Goal: Task Accomplishment & Management: Manage account settings

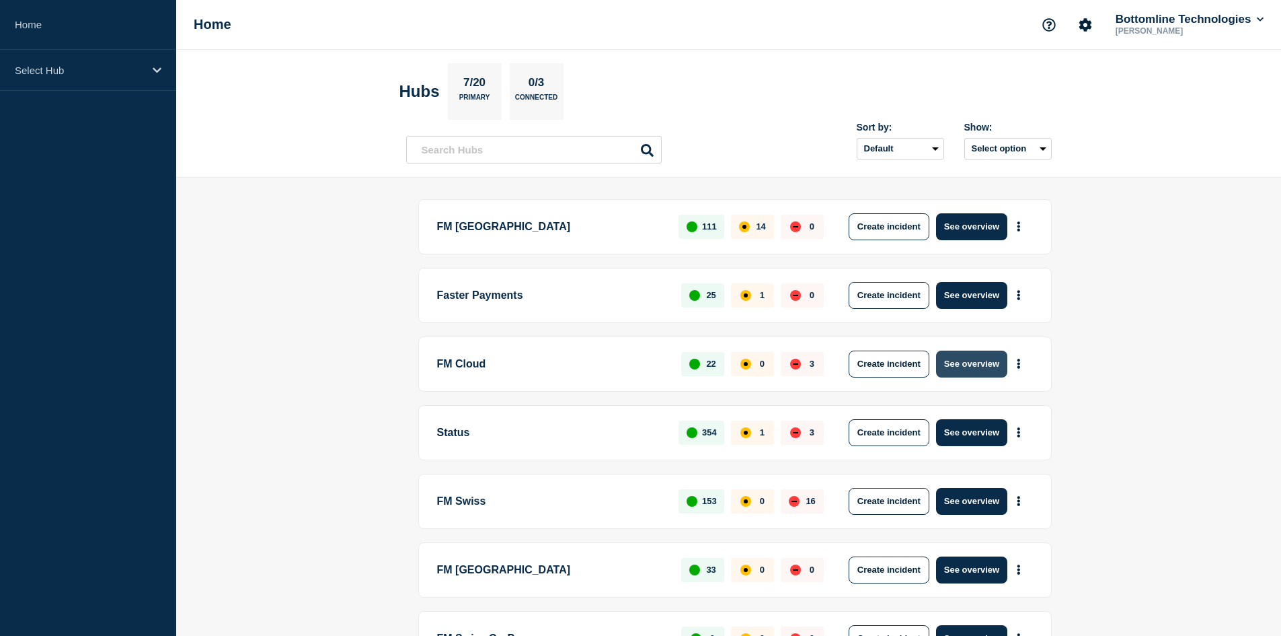
click at [988, 367] on button "See overview" at bounding box center [971, 363] width 71 height 27
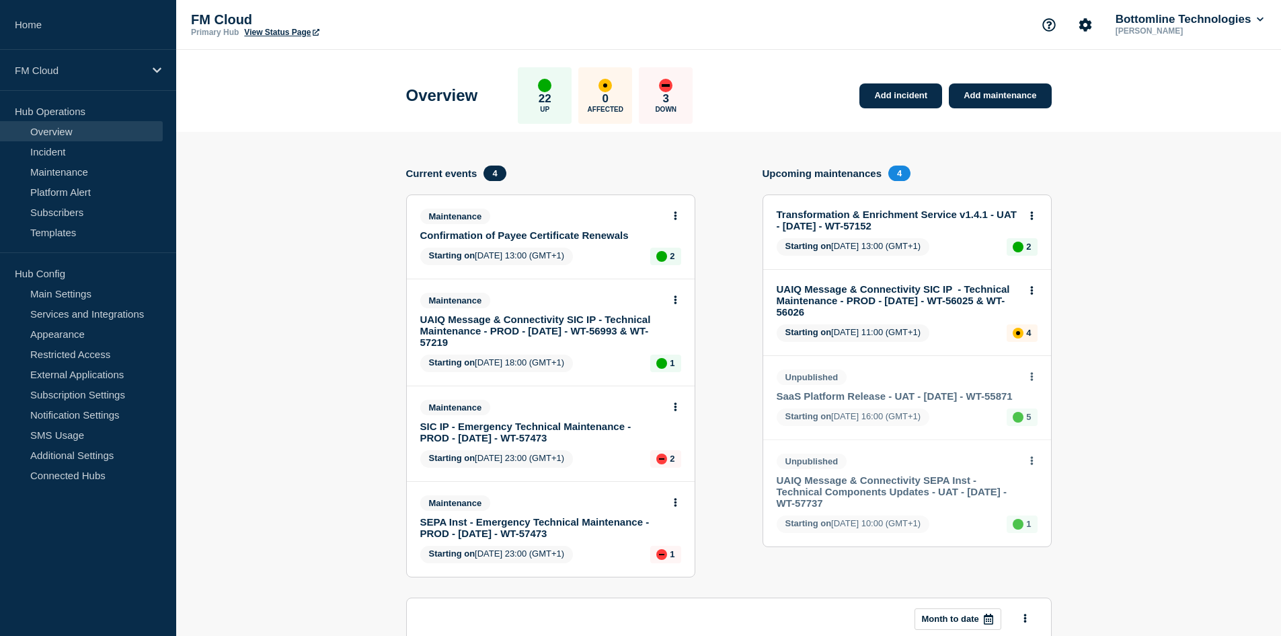
click at [557, 434] on link "SIC IP - Emergency Technical Maintenance - PROD - [DATE] - WT-57473" at bounding box center [541, 431] width 243 height 23
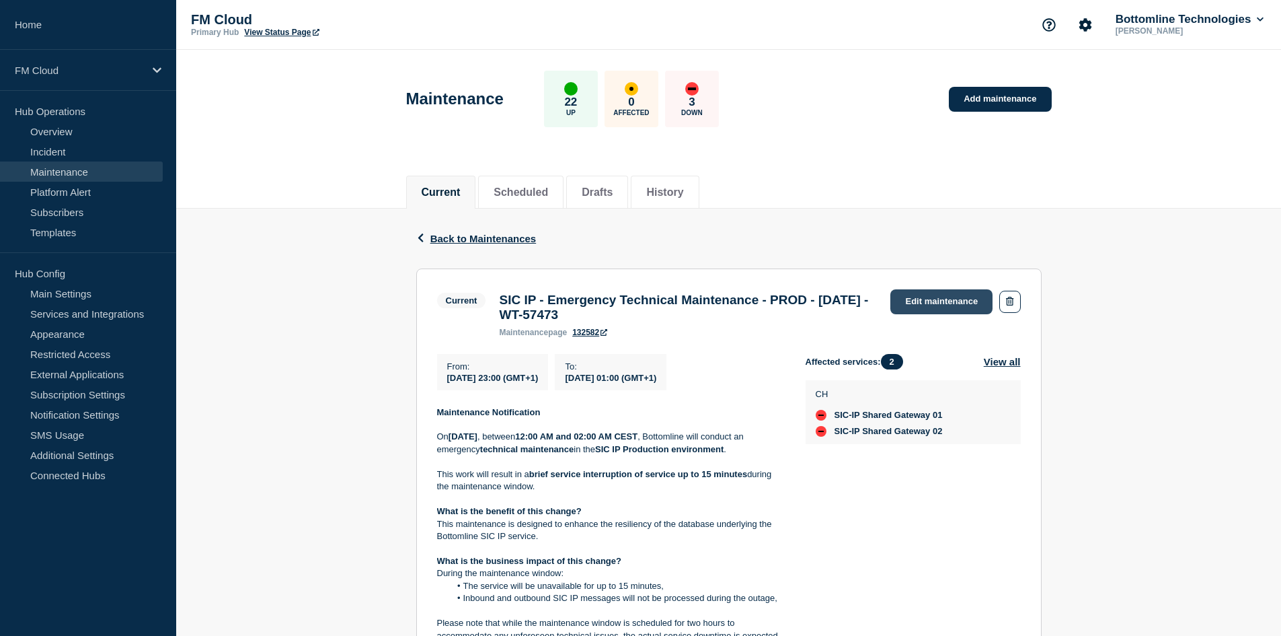
click at [958, 301] on link "Edit maintenance" at bounding box center [941, 301] width 102 height 25
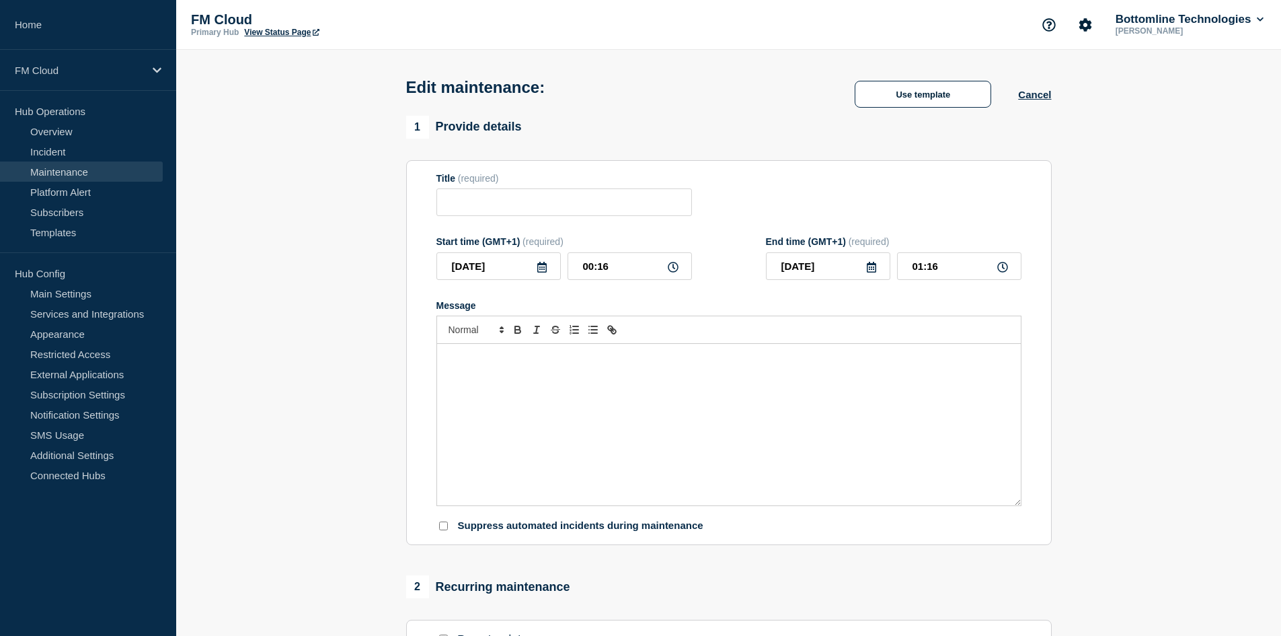
type input "SIC IP - Emergency Technical Maintenance - PROD - [DATE] - WT-57473"
type input "[DATE]"
type input "23:00"
type input "01:00"
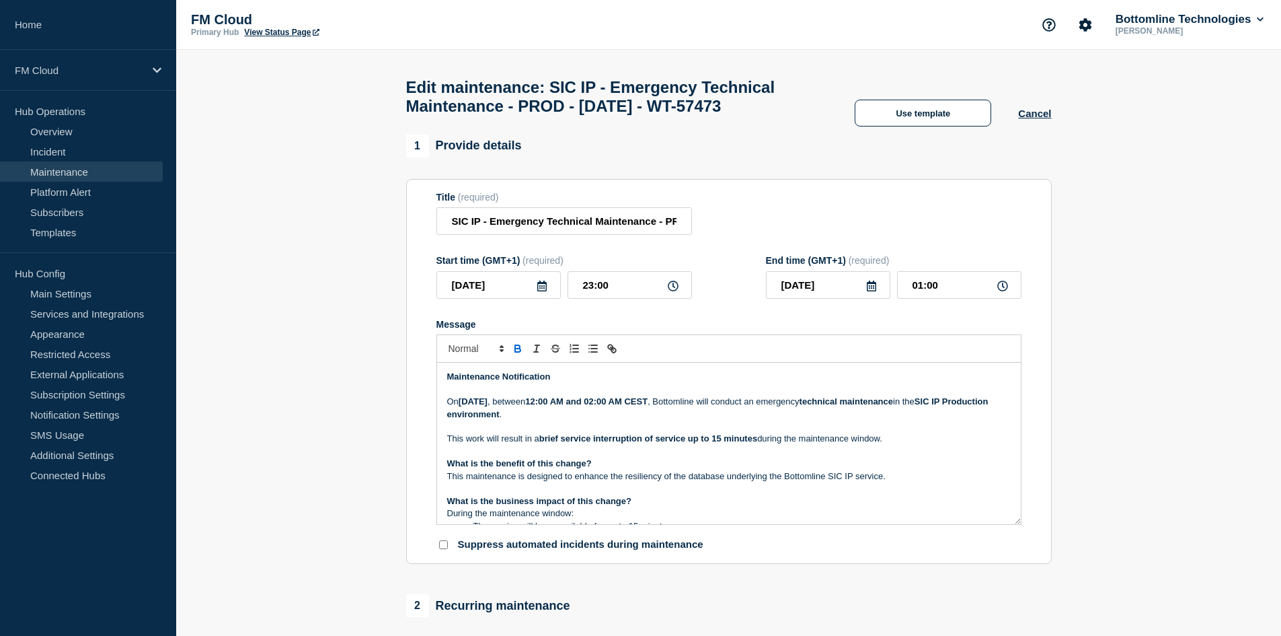
click at [529, 381] on strong "Maintenance Notification" at bounding box center [499, 376] width 104 height 10
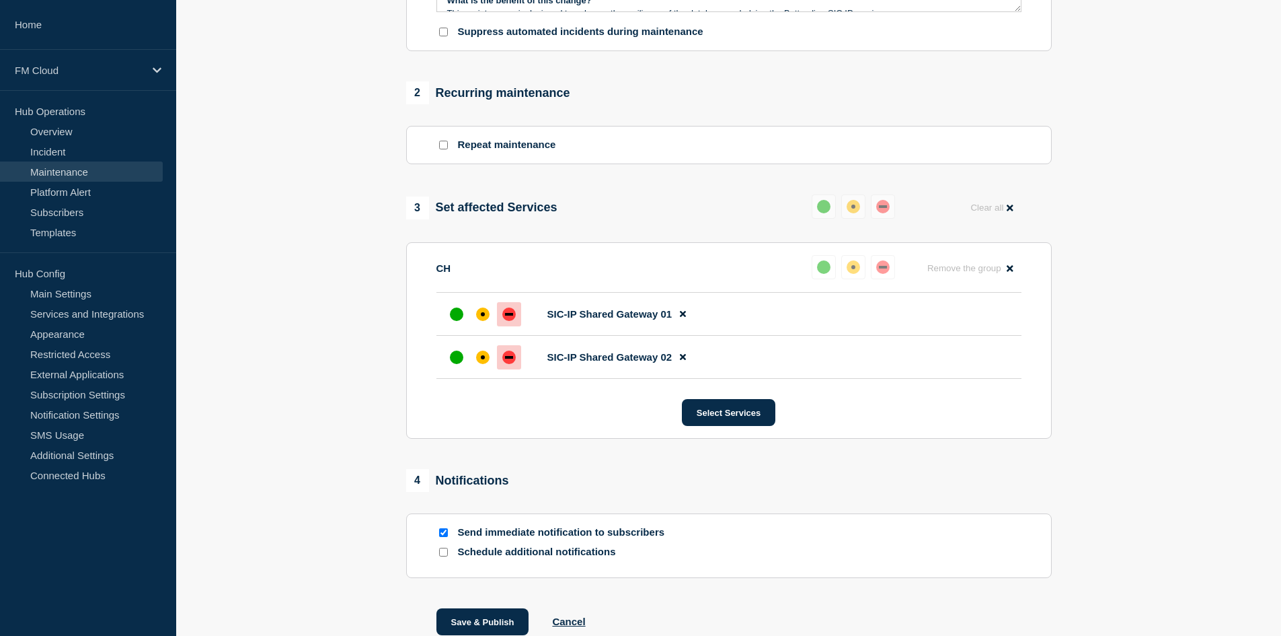
scroll to position [538, 0]
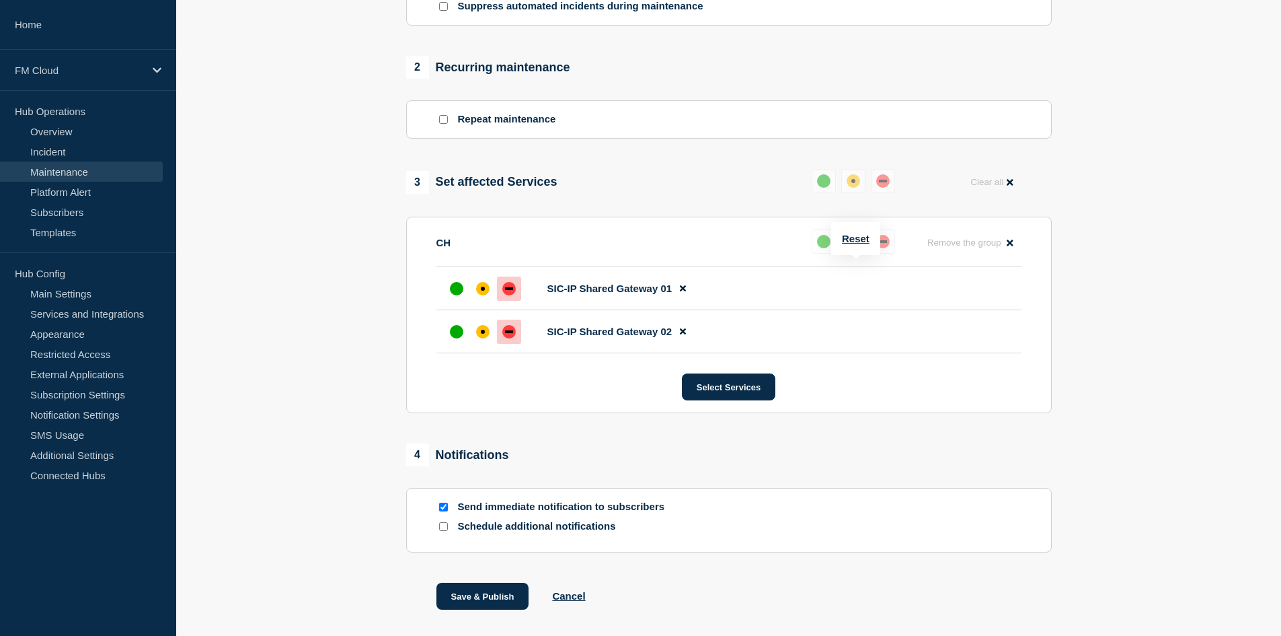
click at [824, 248] on div "up" at bounding box center [823, 241] width 13 height 13
click at [850, 182] on button "Reset" at bounding box center [856, 177] width 28 height 11
click at [832, 188] on div "up" at bounding box center [828, 180] width 13 height 13
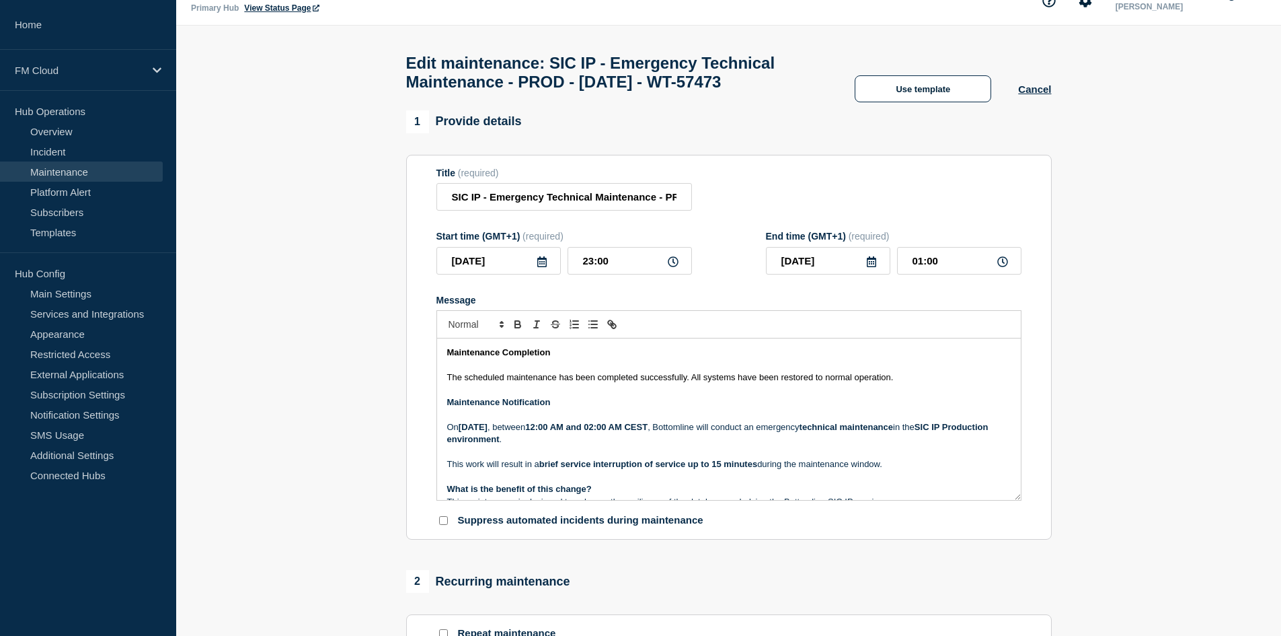
scroll to position [23, 0]
click at [627, 383] on span "The scheduled maintenance has been completed successfully. All systems have bee…" at bounding box center [670, 378] width 447 height 10
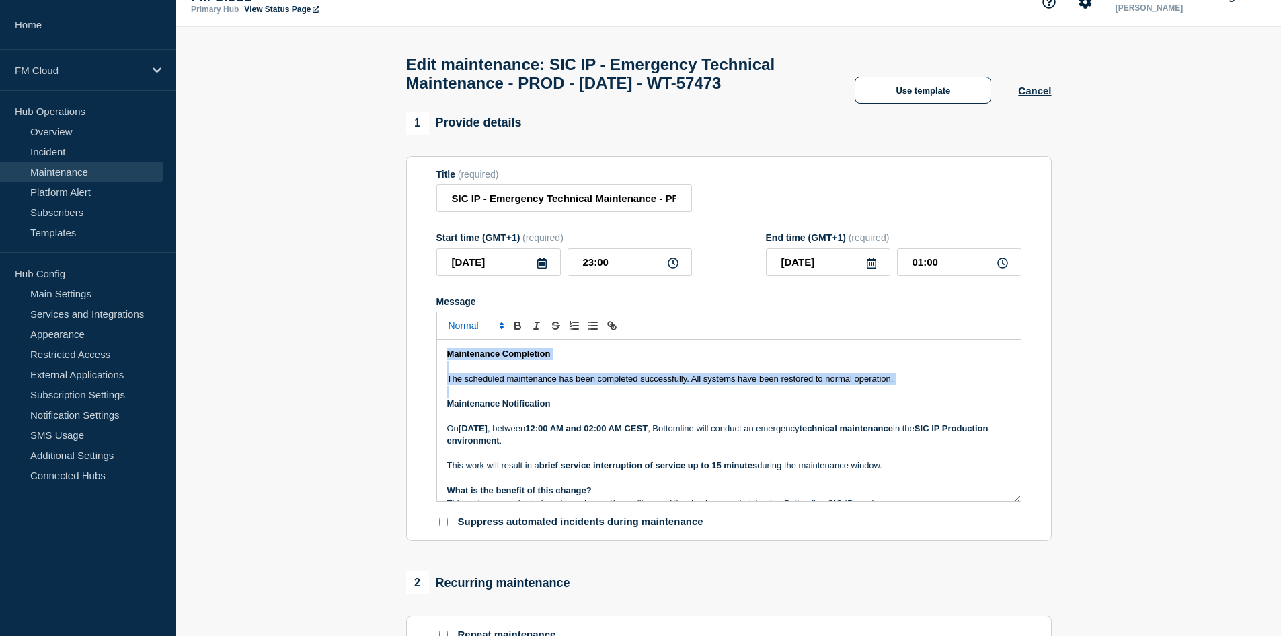
drag, startPoint x: 627, startPoint y: 406, endPoint x: 464, endPoint y: 360, distance: 169.9
click at [464, 360] on div "Maintenance Completion The scheduled maintenance has been completed successfull…" at bounding box center [728, 406] width 585 height 190
copy div "Maintenance Completion The scheduled maintenance has been completed successfull…"
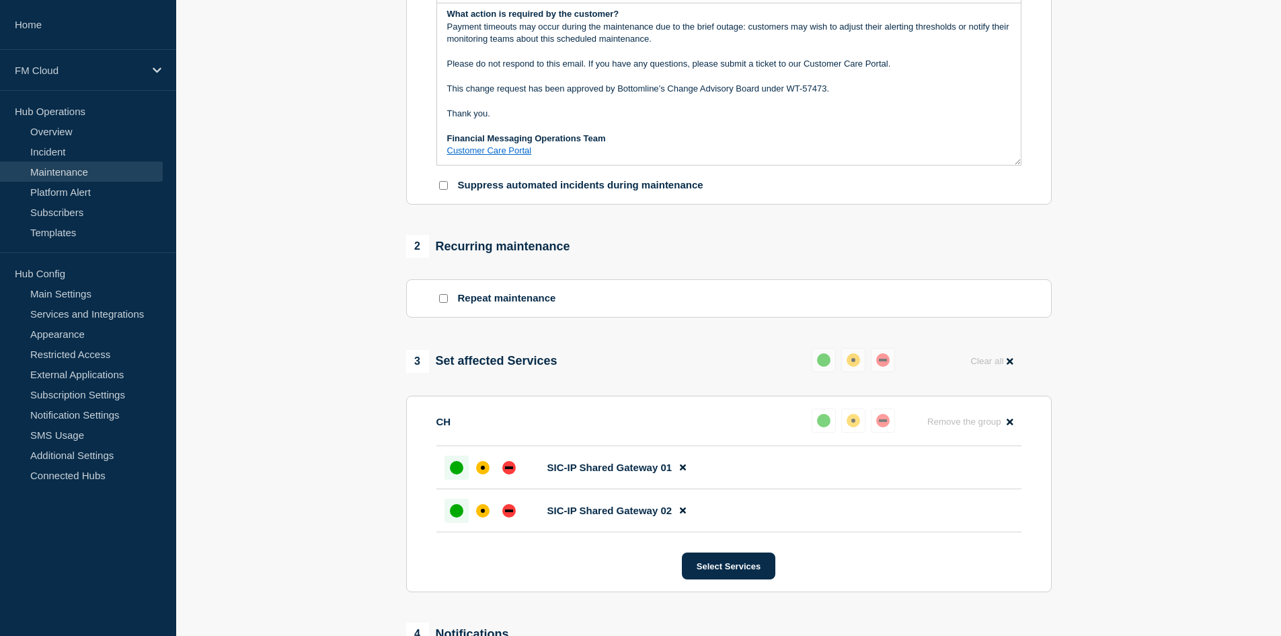
scroll to position [628, 0]
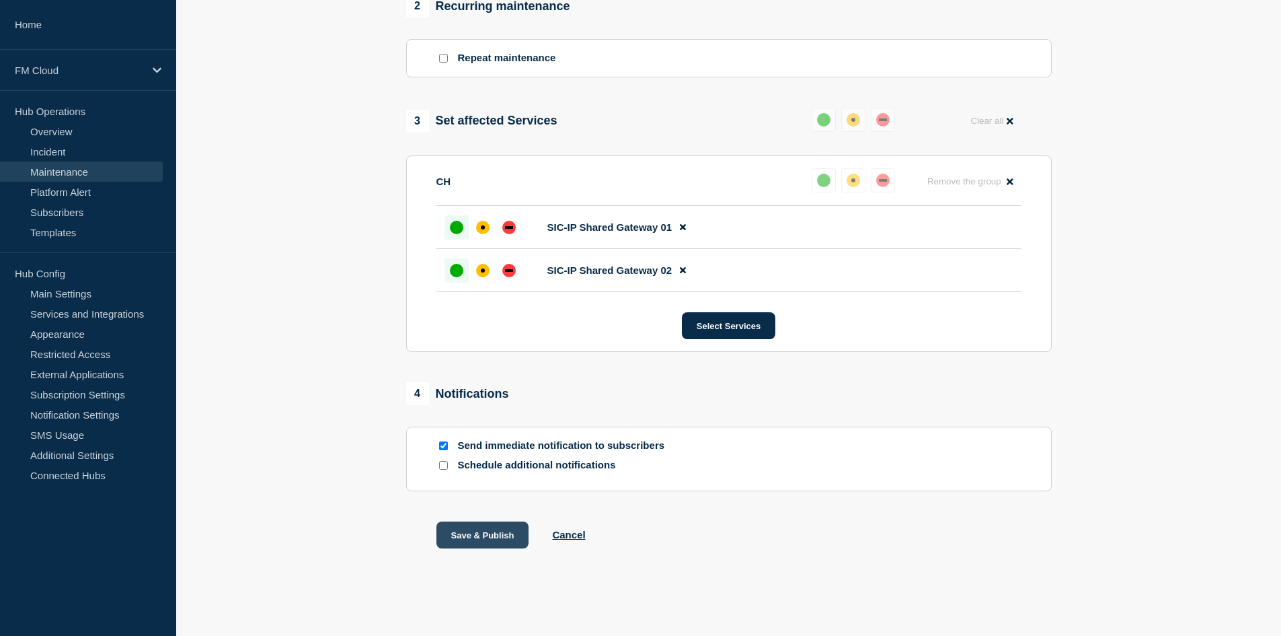
click at [506, 536] on button "Save & Publish" at bounding box center [482, 534] width 93 height 27
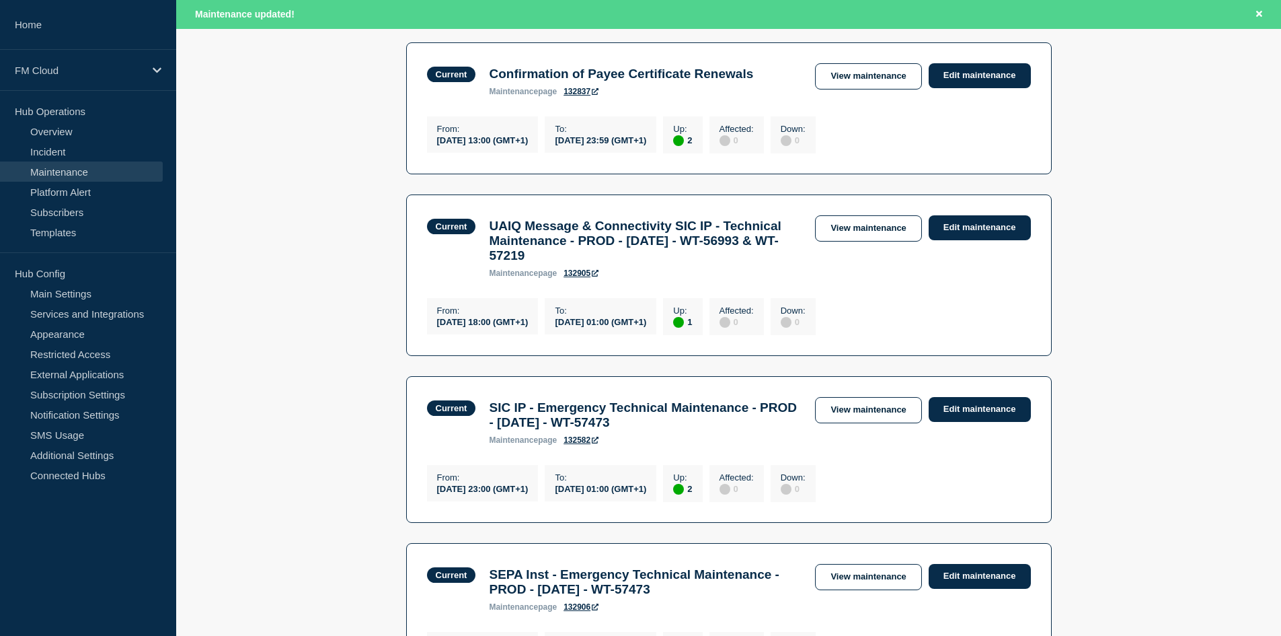
scroll to position [404, 0]
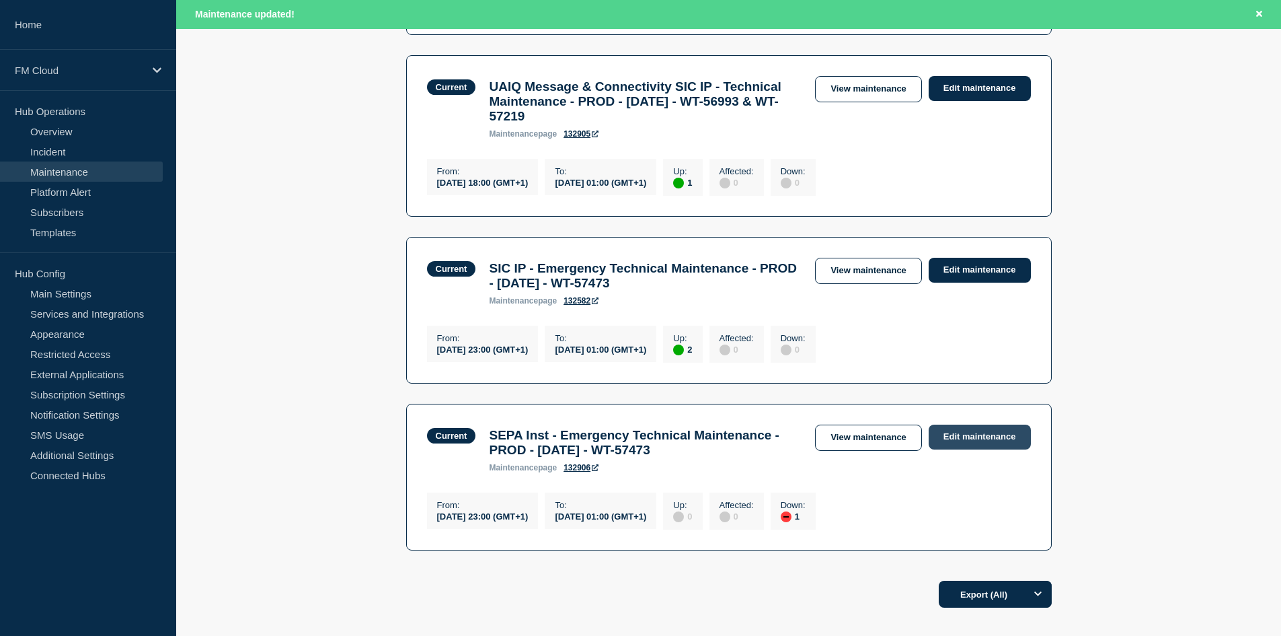
click at [985, 449] on link "Edit maintenance" at bounding box center [980, 436] width 102 height 25
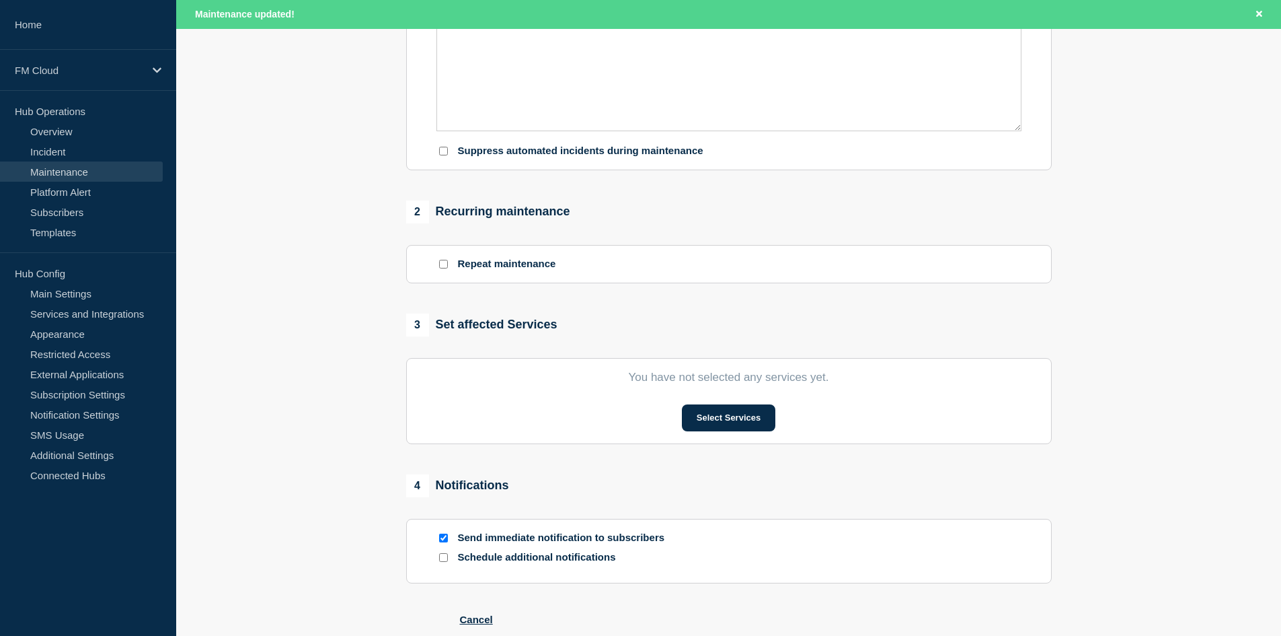
type input "SEPA Inst - Emergency Technical Maintenance - PROD - [DATE] - WT-57473"
type input "[DATE]"
type input "23:00"
type input "01:00"
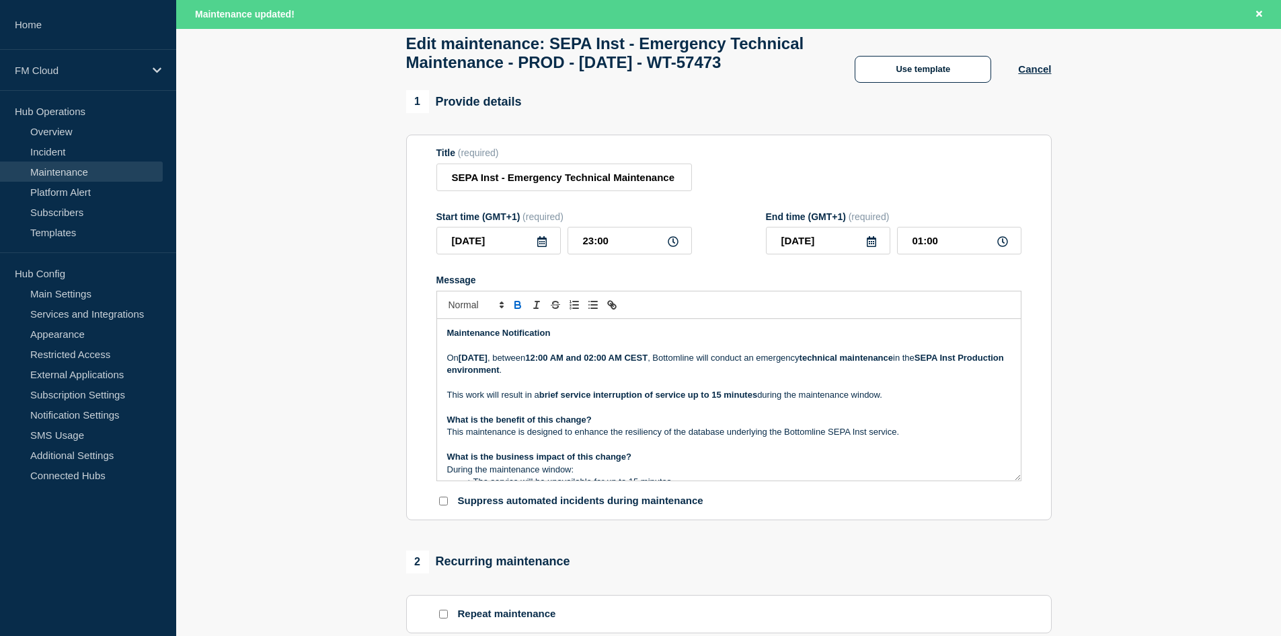
scroll to position [67, 0]
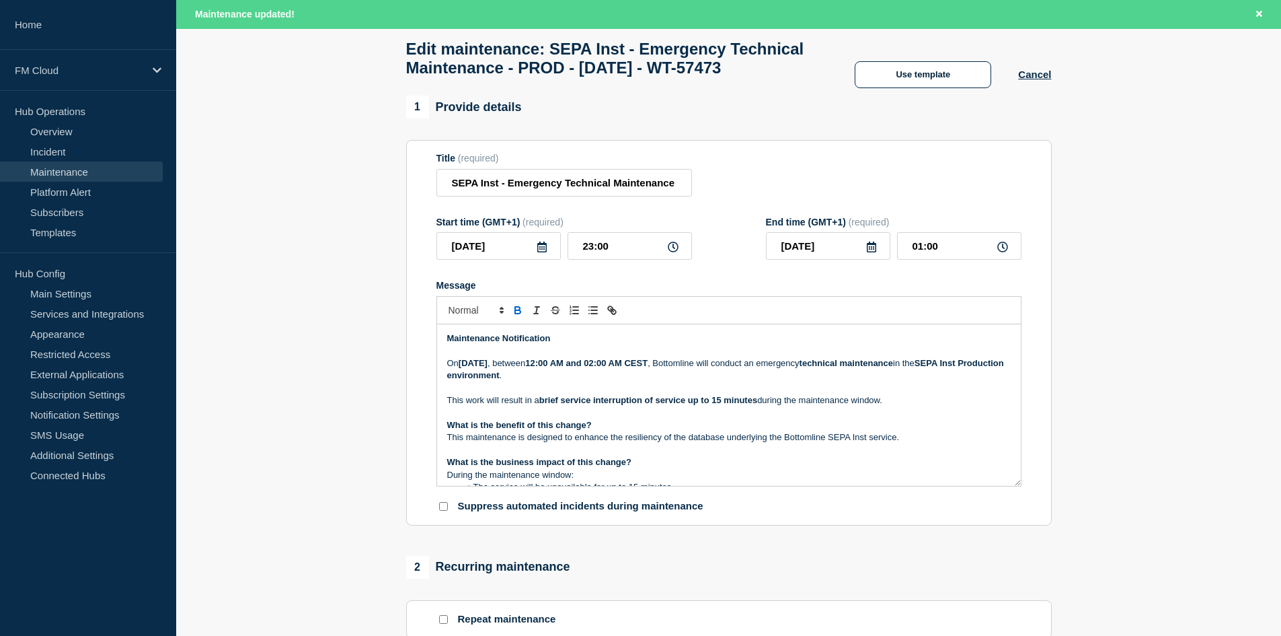
click at [523, 343] on strong "Maintenance Notification" at bounding box center [499, 338] width 104 height 10
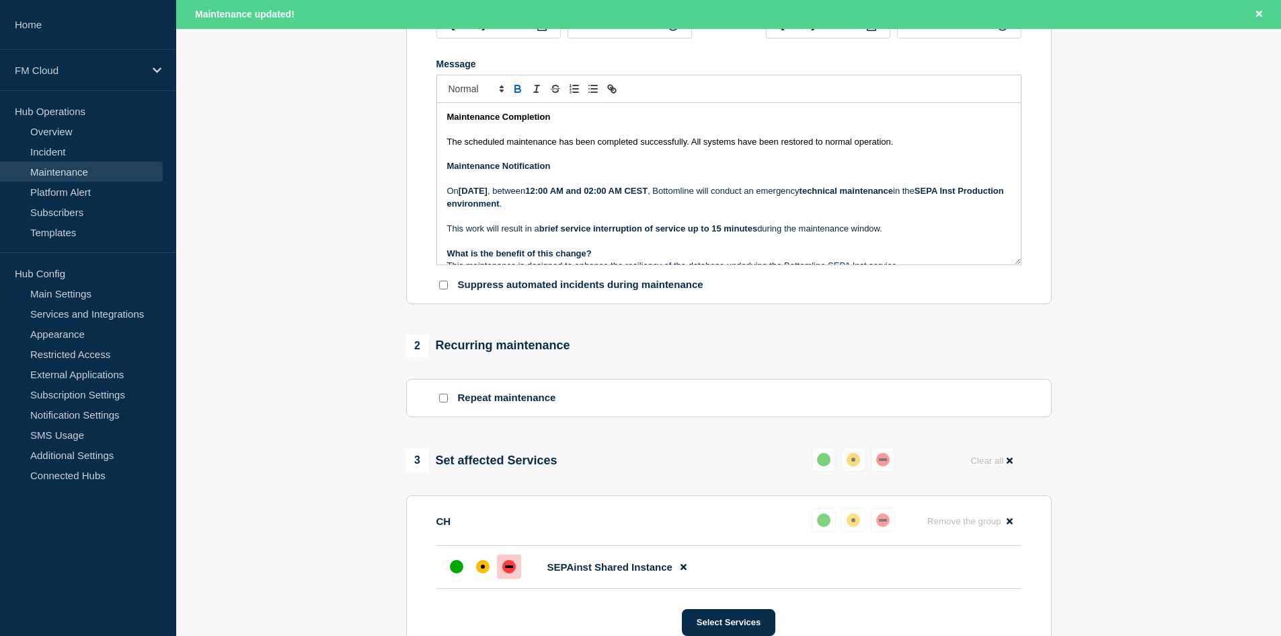
scroll to position [605, 0]
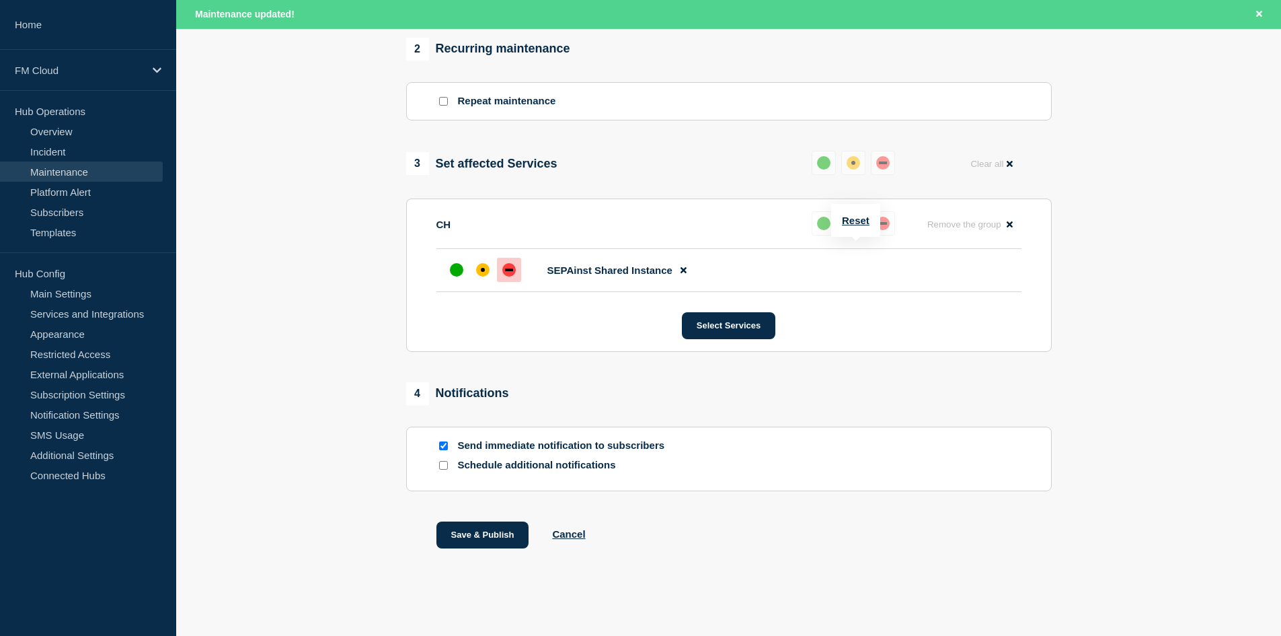
click at [817, 230] on div "up" at bounding box center [823, 223] width 13 height 13
click at [853, 215] on button "Reset" at bounding box center [856, 220] width 28 height 11
click at [824, 230] on div "up" at bounding box center [828, 223] width 13 height 13
click at [487, 545] on button "Save & Publish" at bounding box center [482, 534] width 93 height 27
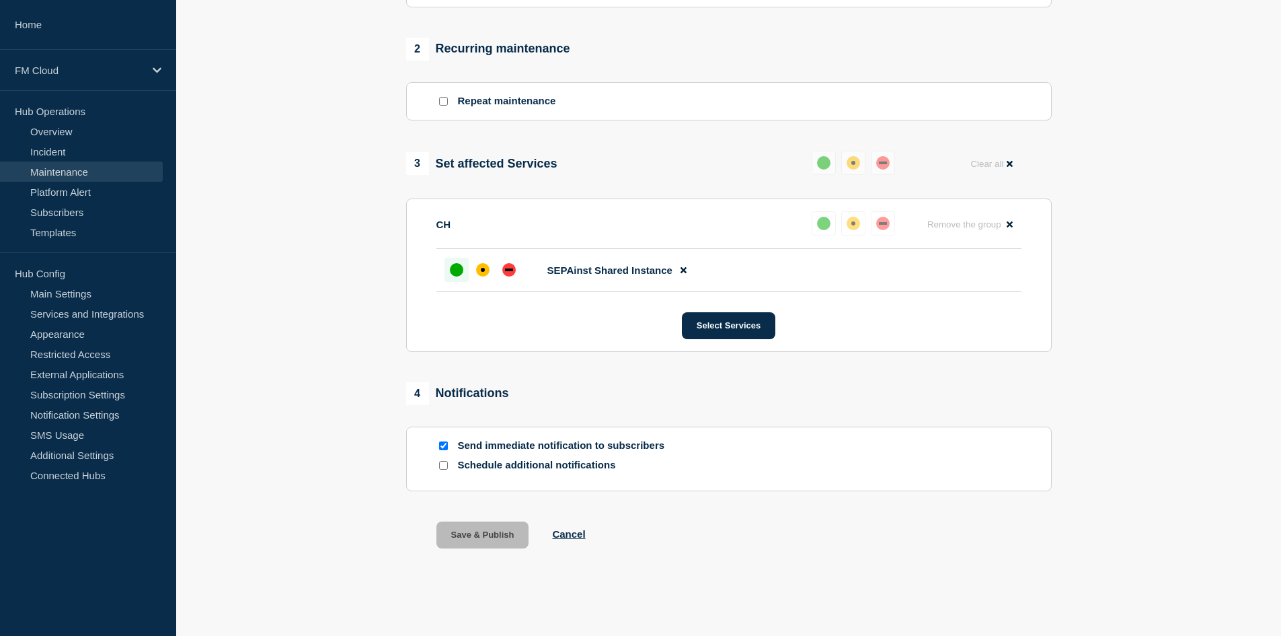
scroll to position [576, 0]
